Goal: Information Seeking & Learning: Learn about a topic

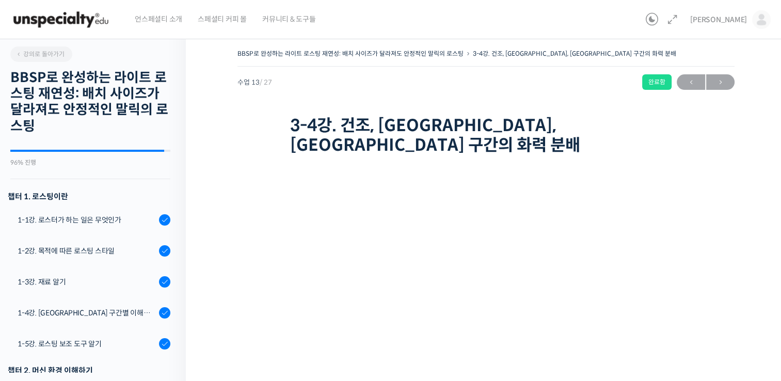
scroll to position [576, 0]
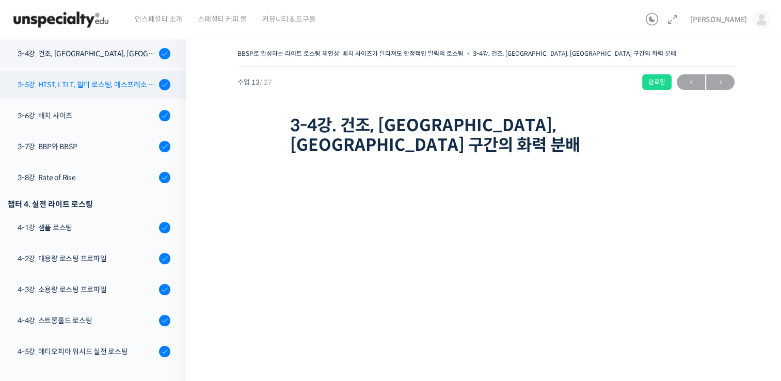
click at [74, 87] on div "3-5강. HTST, LTLT, 필터 로스팅, 에스프레소 로스팅" at bounding box center [87, 84] width 138 height 11
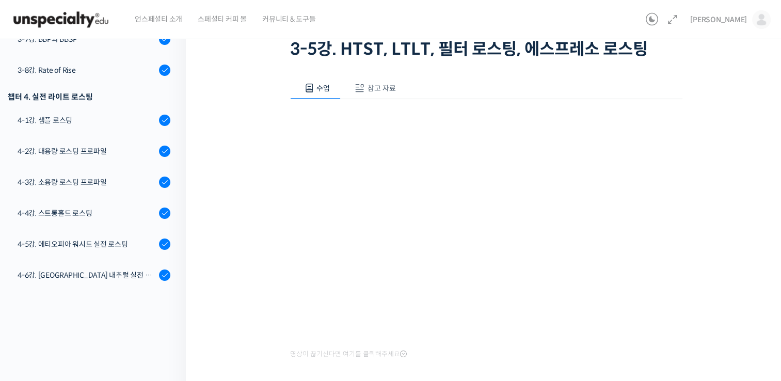
scroll to position [59, 0]
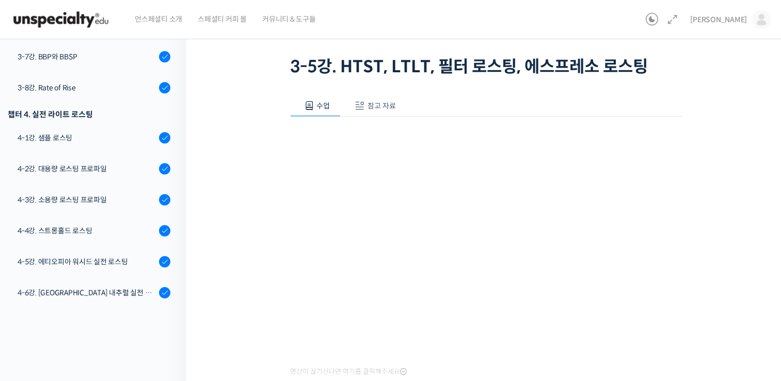
click at [242, 186] on div "BBSP로 완성하는 라이트 로스팅 재연성: 배치 사이즈가 달라져도 안정적인 말릭의 로스팅 3-5강. HTST, LTLT, 필터 로스팅, 에스프…" at bounding box center [485, 207] width 497 height 439
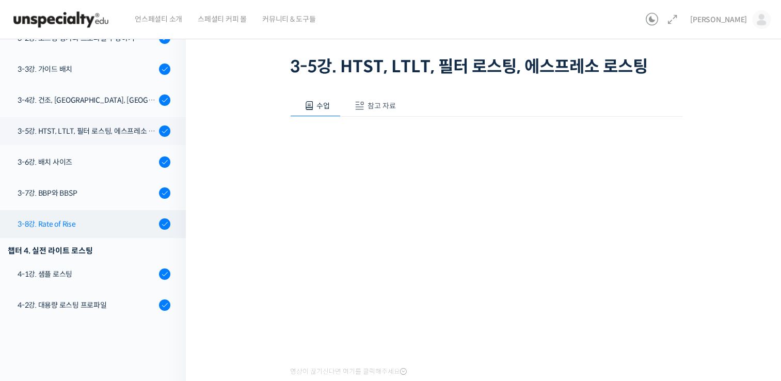
scroll to position [470, 0]
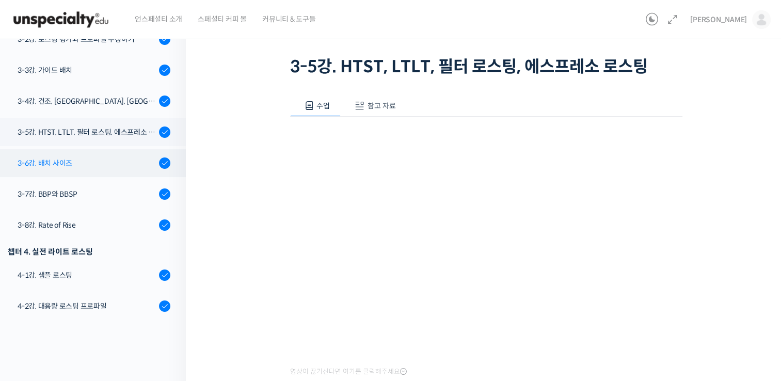
click at [69, 160] on div "3-6강. 배치 사이즈" at bounding box center [87, 162] width 138 height 11
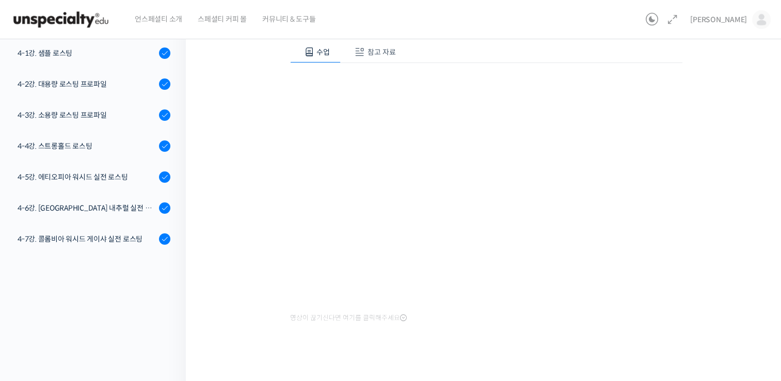
scroll to position [124, 0]
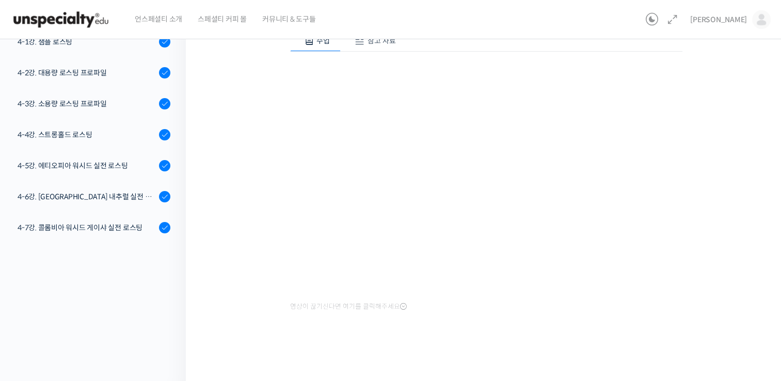
click at [673, 346] on div at bounding box center [486, 351] width 392 height 22
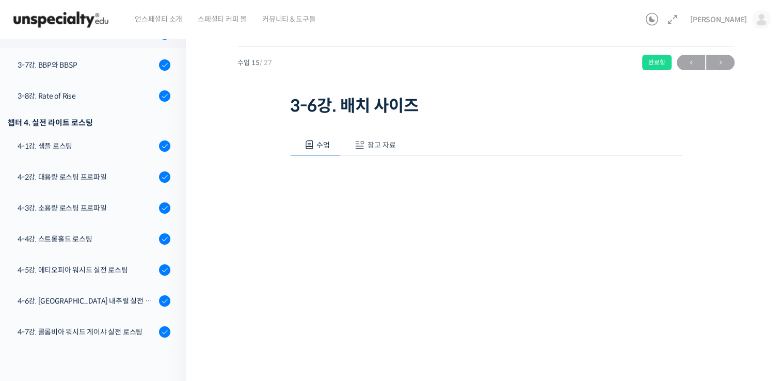
scroll to position [0, 0]
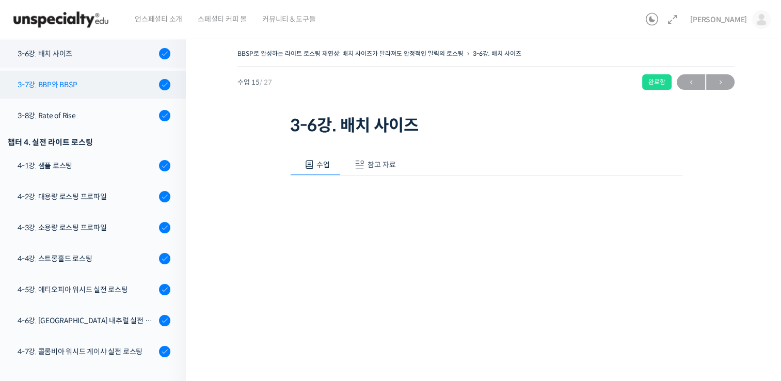
click at [85, 84] on div "3-7강. BBP와 BBSP" at bounding box center [87, 84] width 138 height 11
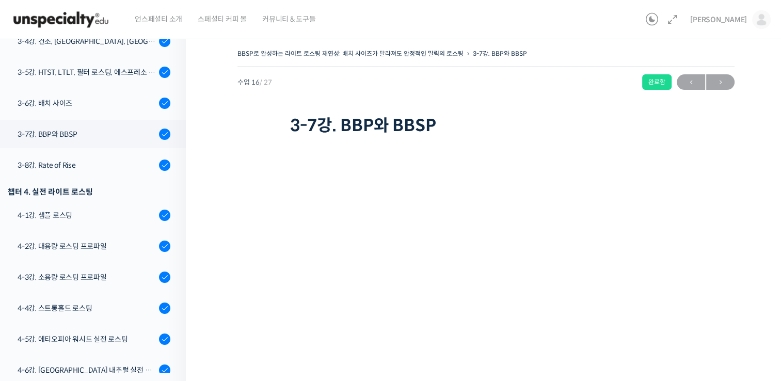
scroll to position [86, 0]
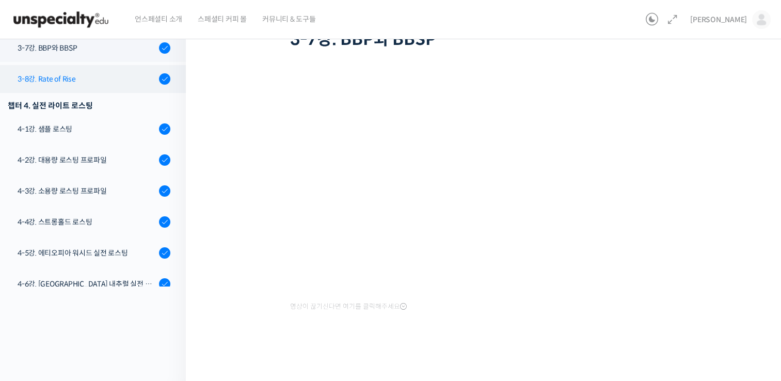
click at [77, 75] on div "3-8강. Rate of Rise" at bounding box center [87, 78] width 138 height 11
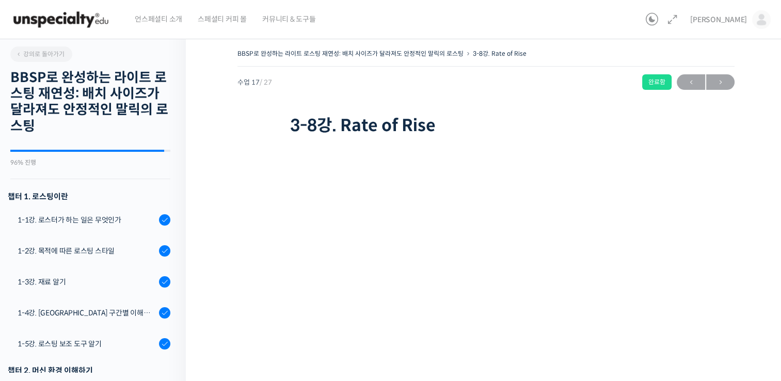
scroll to position [700, 0]
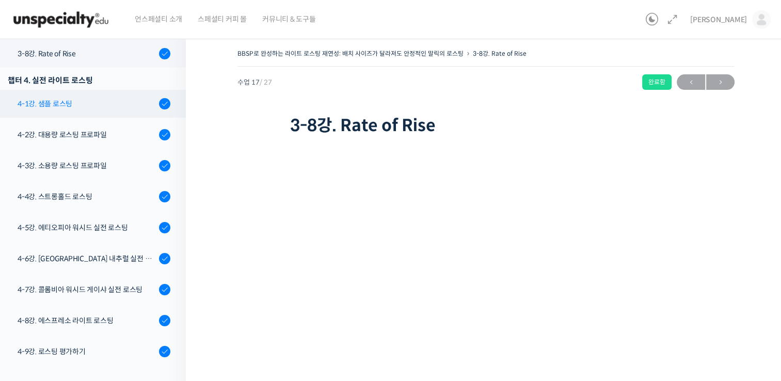
click at [107, 104] on div "4-1강. 샘플 로스팅" at bounding box center [87, 103] width 138 height 11
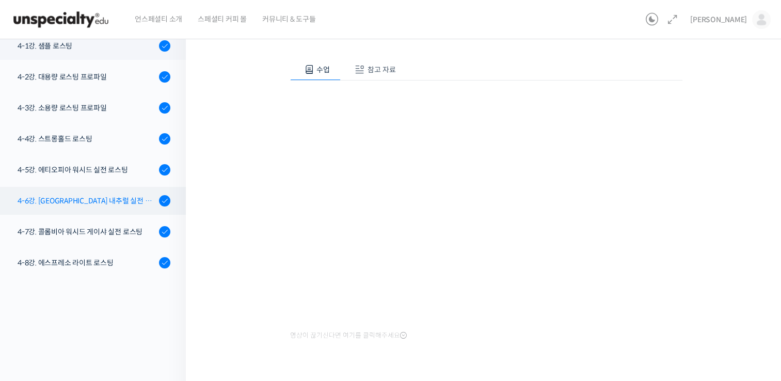
scroll to position [656, 0]
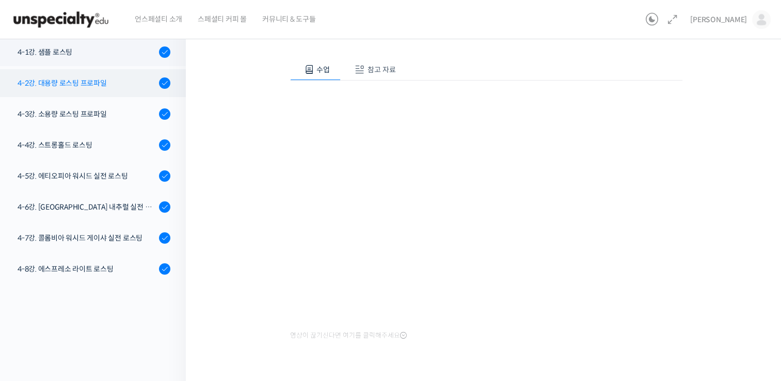
click at [101, 77] on div "4-2강. 대용량 로스팅 프로파일" at bounding box center [87, 82] width 138 height 11
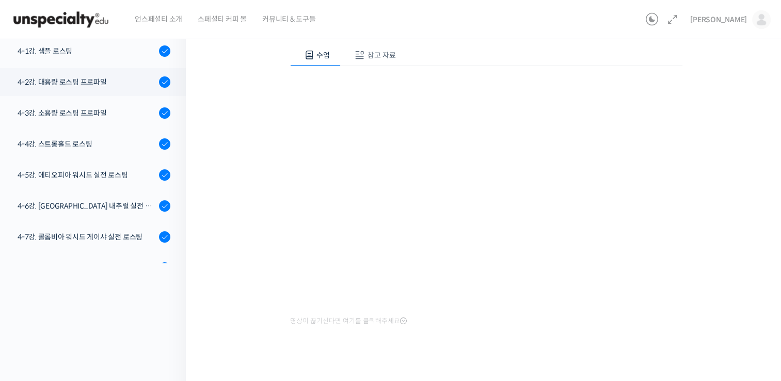
scroll to position [642, 0]
click at [100, 109] on div "4-3강. 소용량 로스팅 프로파일" at bounding box center [87, 113] width 138 height 11
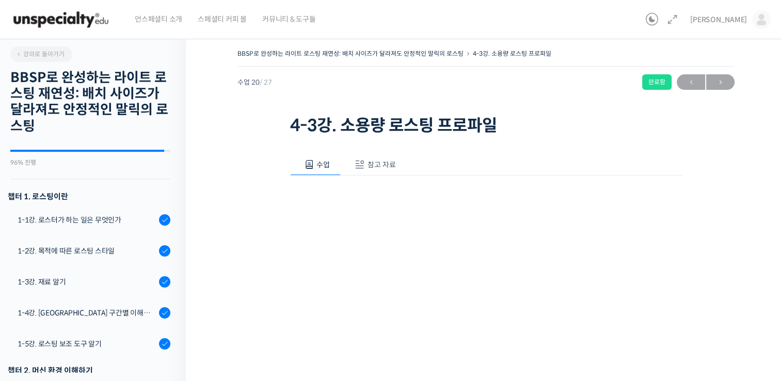
scroll to position [749, 0]
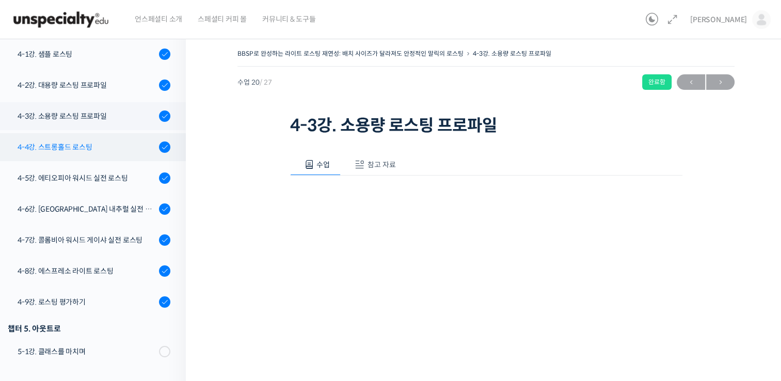
click at [111, 154] on link "4-4강. 스트롱홀드 로스팅" at bounding box center [90, 147] width 191 height 28
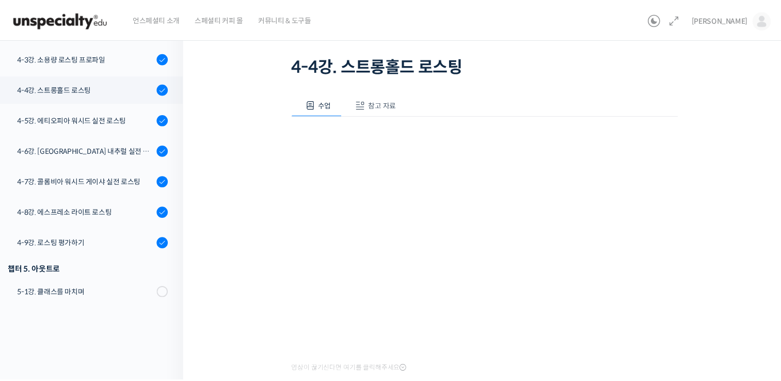
scroll to position [684, 0]
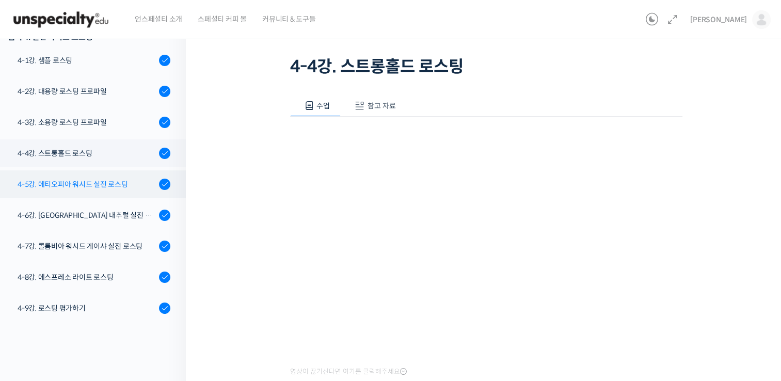
click at [86, 186] on div "4-5강. 에티오피아 워시드 실전 로스팅" at bounding box center [87, 184] width 138 height 11
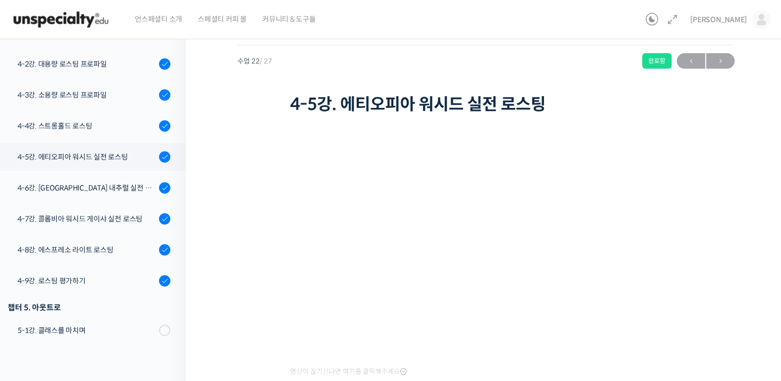
scroll to position [684, 0]
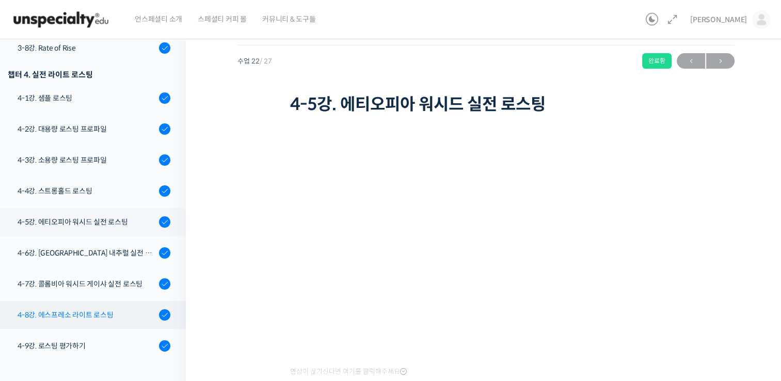
click at [47, 312] on div "4-8강. 에스프레소 라이트 로스팅" at bounding box center [87, 314] width 138 height 11
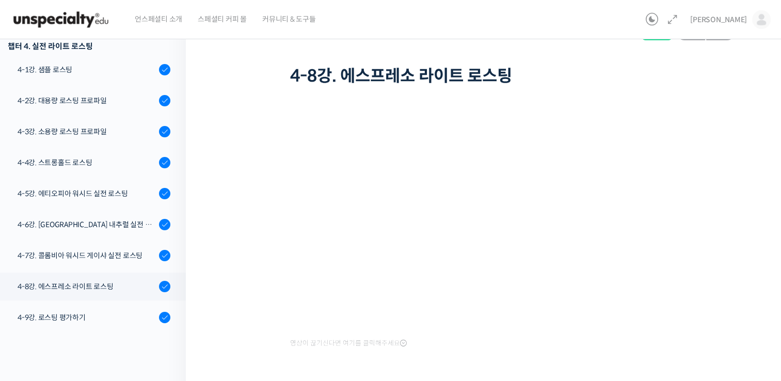
scroll to position [58, 0]
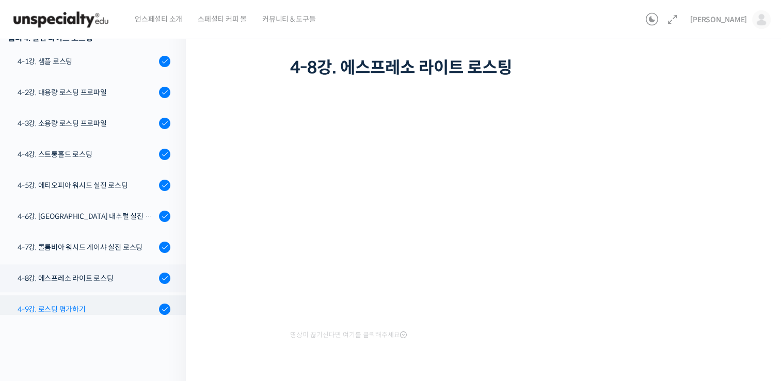
click at [44, 306] on div "4-9강. 로스팅 평가하기" at bounding box center [87, 308] width 138 height 11
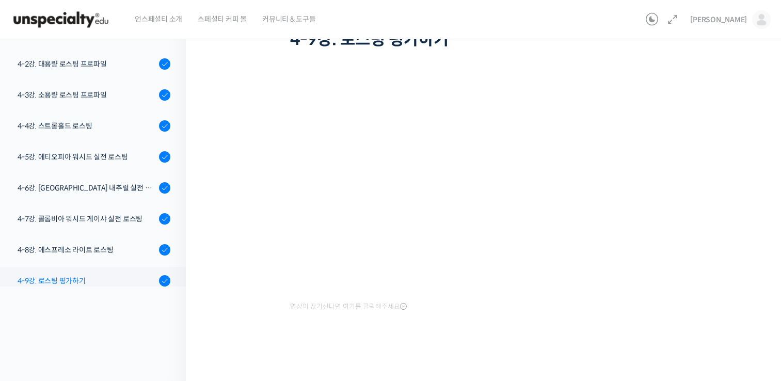
scroll to position [749, 0]
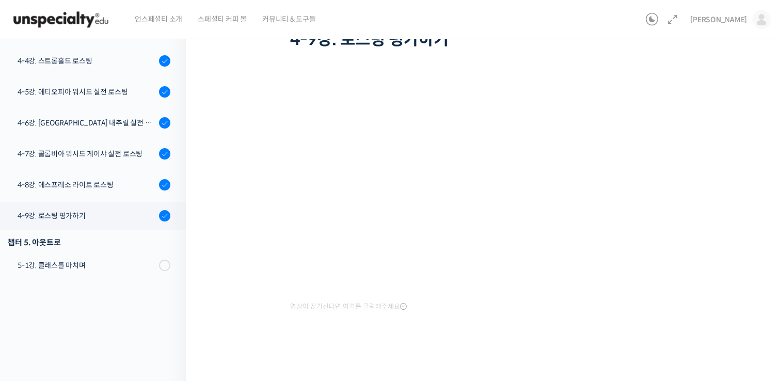
click at [47, 249] on div "챕터 5. 아웃트로" at bounding box center [90, 242] width 191 height 19
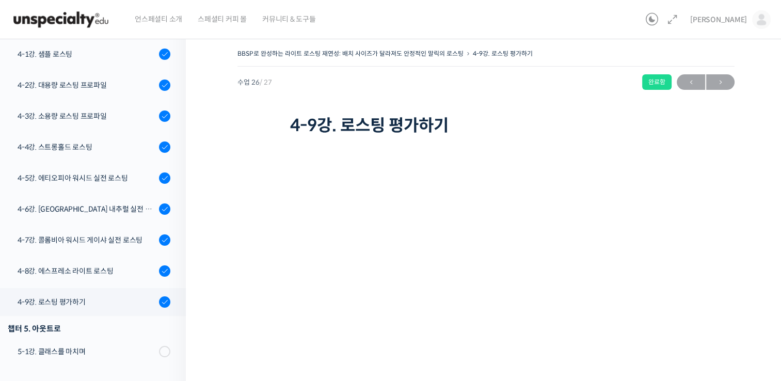
scroll to position [86, 0]
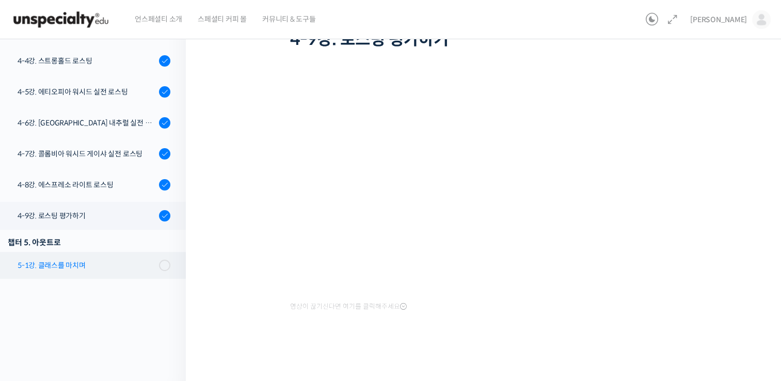
click at [57, 265] on div "5-1강. 클래스를 마치며" at bounding box center [87, 265] width 138 height 11
